Goal: Task Accomplishment & Management: Manage account settings

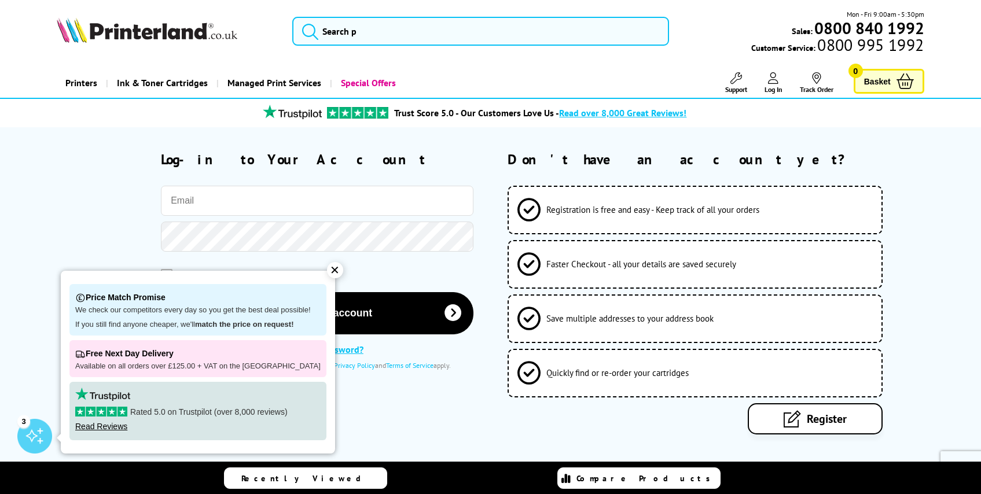
click at [338, 198] on input "email" at bounding box center [317, 201] width 312 height 30
click at [327, 271] on div "✕" at bounding box center [335, 270] width 16 height 16
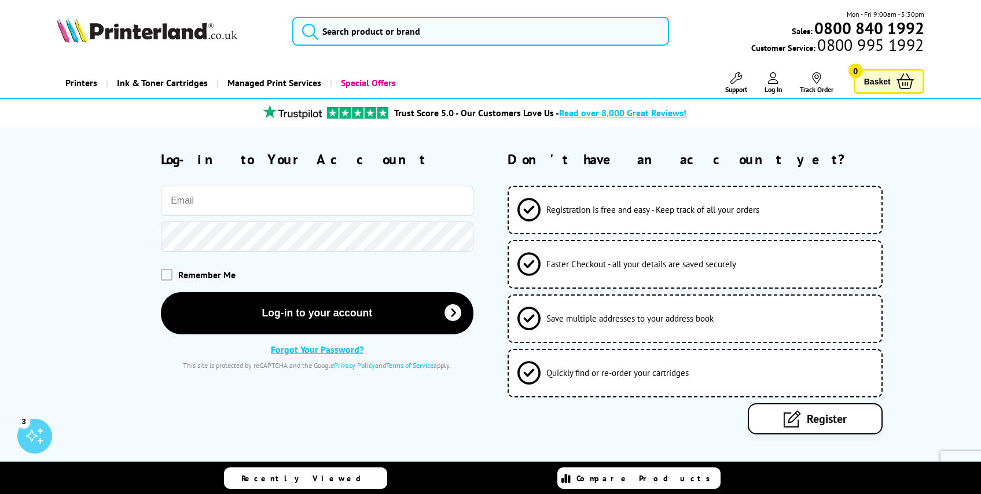
click at [394, 204] on input "email" at bounding box center [317, 201] width 312 height 30
type input "dan"
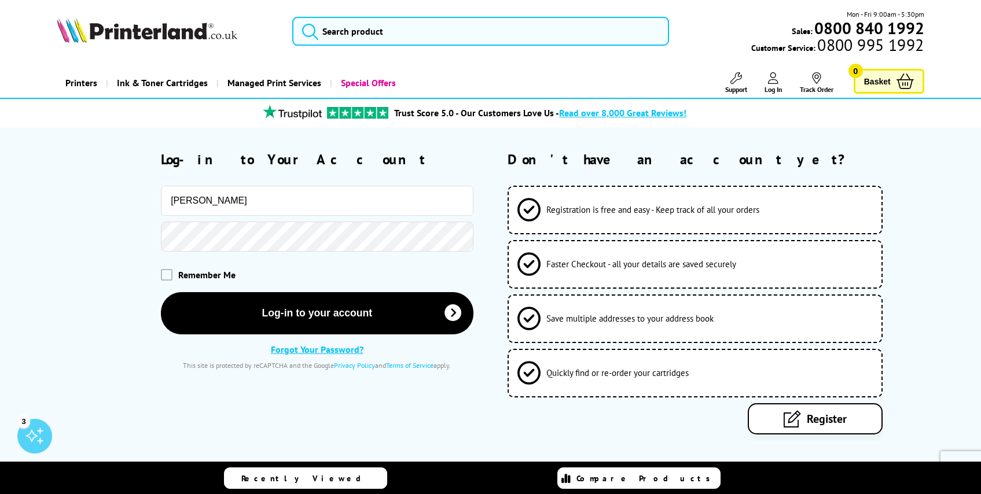
click at [317, 354] on link "Forgot Your Password?" at bounding box center [317, 350] width 93 height 12
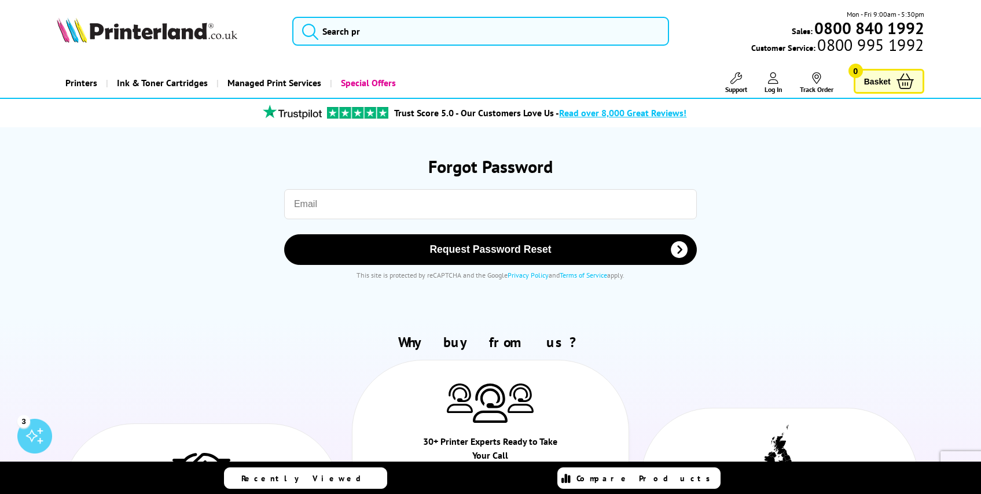
click at [437, 207] on input "email" at bounding box center [490, 204] width 412 height 30
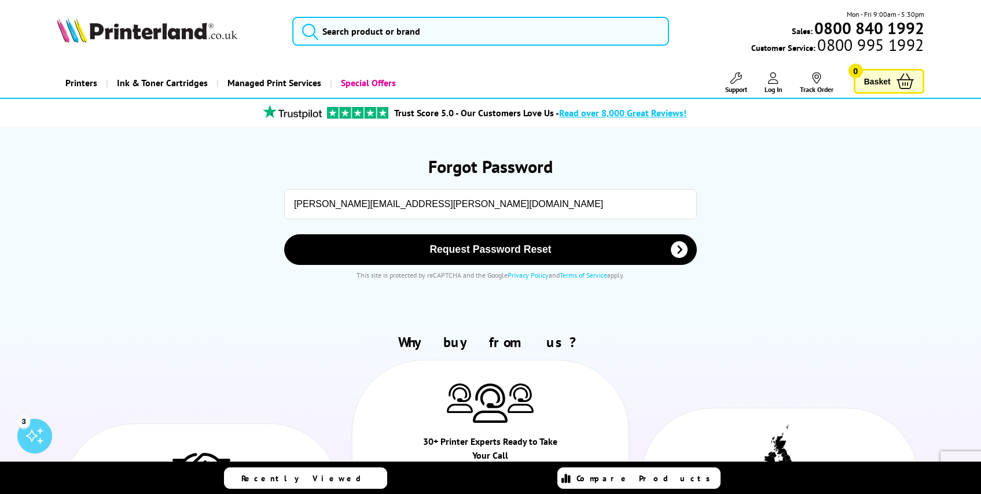
type input "dan.patrick@greenhousepeople.co.uk"
click at [295, 355] on div "Why buy from us? Over 30 Years of Trusted Service Established in 1993 we have g…" at bounding box center [490, 475] width 867 height 285
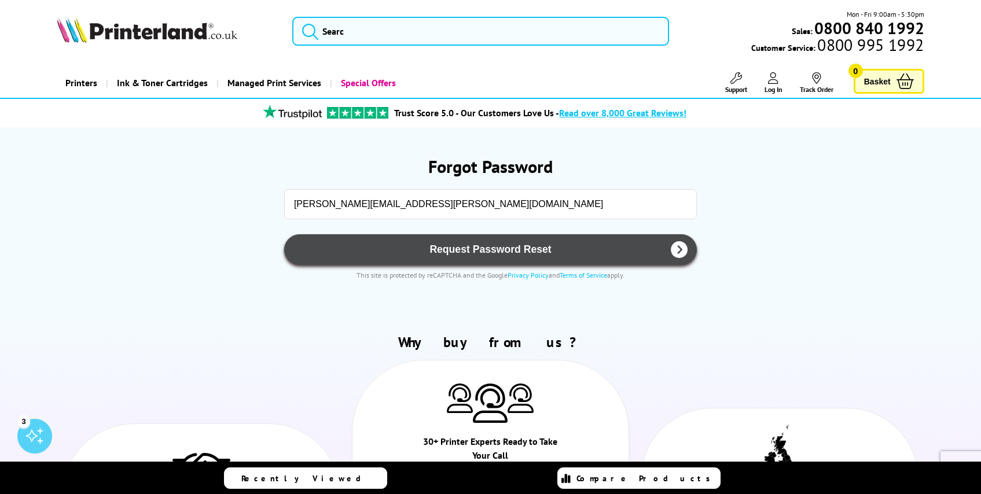
click at [451, 248] on span "Request Password Reset" at bounding box center [490, 250] width 382 height 12
